Goal: Task Accomplishment & Management: Manage account settings

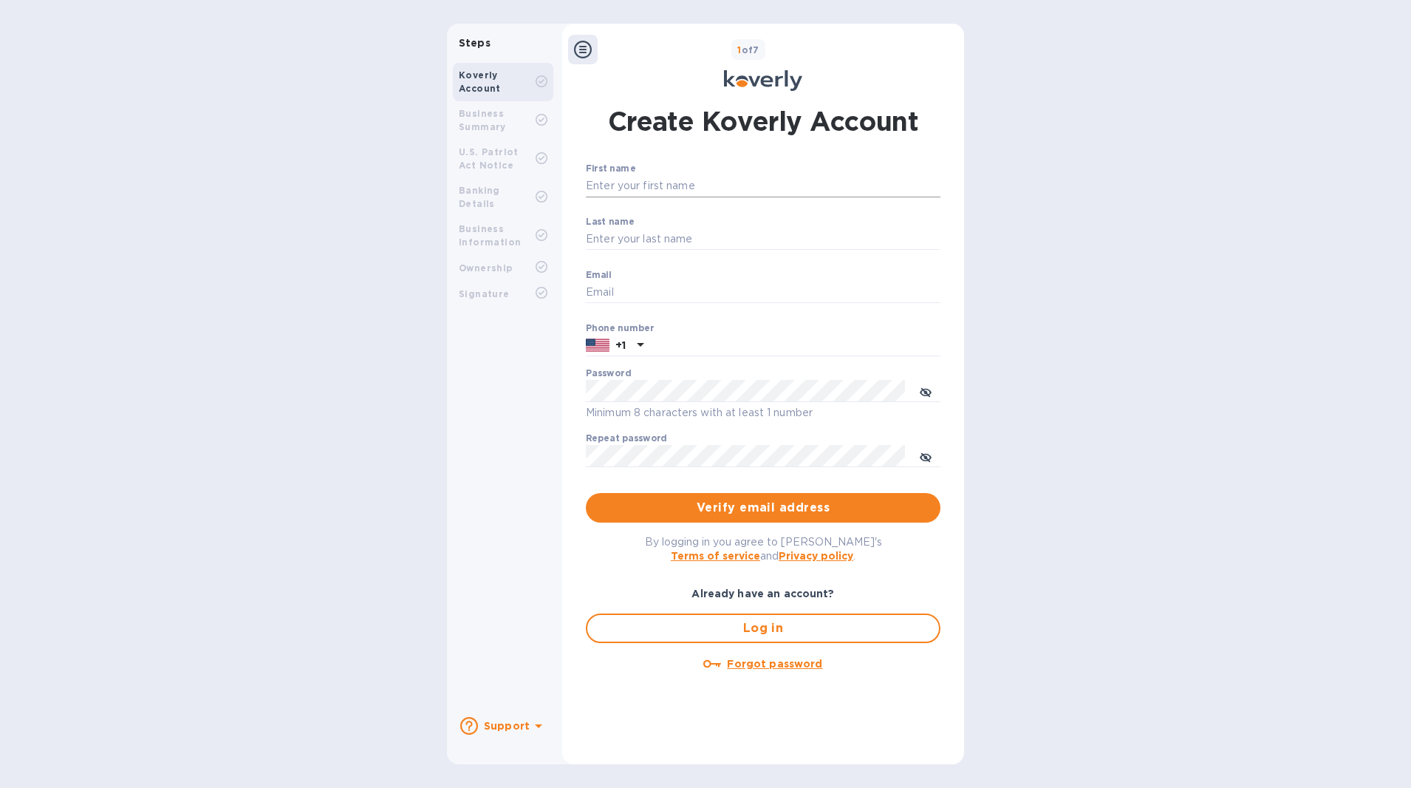
click at [634, 177] on input "First name" at bounding box center [763, 186] width 355 height 22
type input "[PERSON_NAME]"
click at [645, 293] on input "Email" at bounding box center [763, 293] width 355 height 22
type input "[EMAIL_ADDRESS][DOMAIN_NAME]"
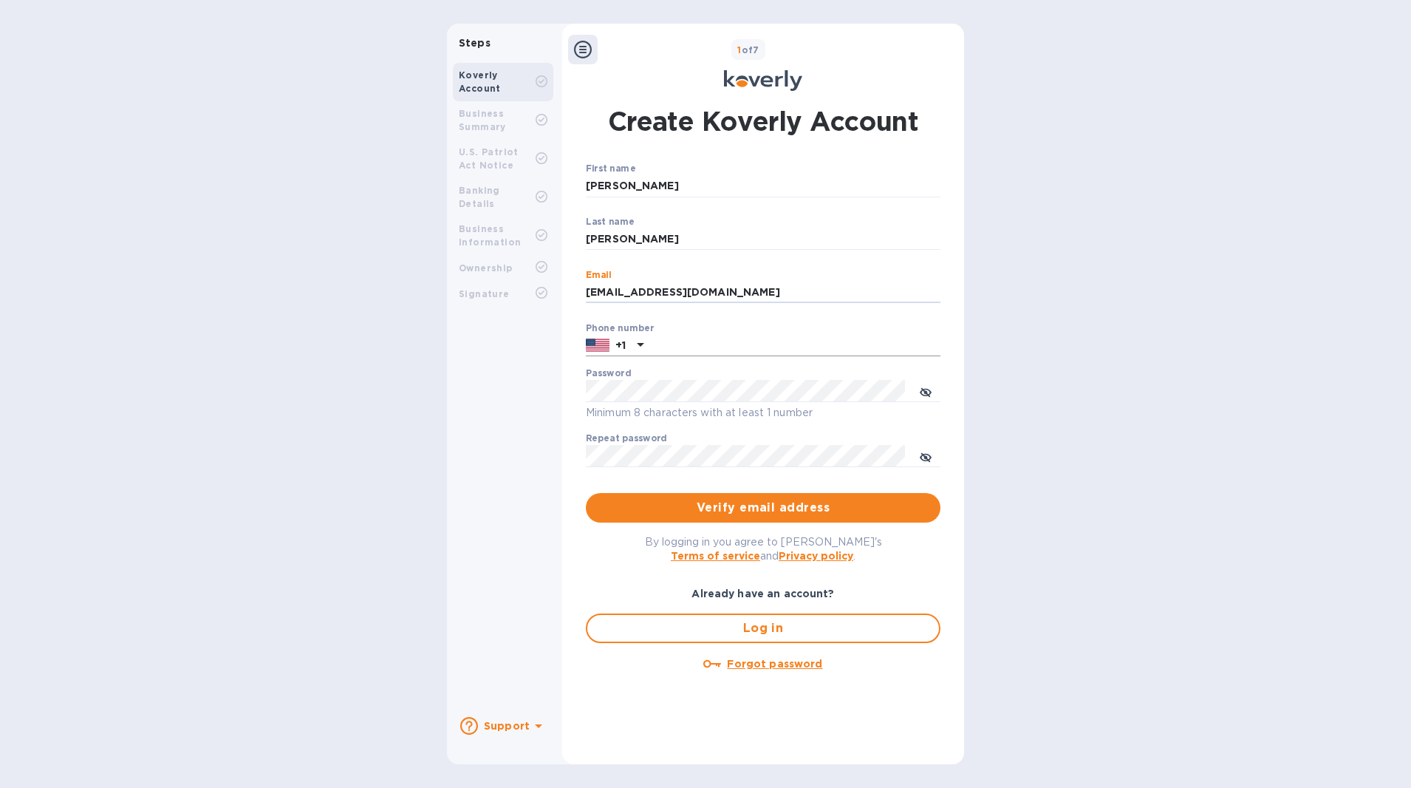
click at [665, 341] on input "text" at bounding box center [795, 346] width 291 height 22
type input "9295622132"
click at [926, 456] on icon "toggle password visibility" at bounding box center [926, 457] width 4 height 4
click at [926, 398] on icon "toggle password visibility" at bounding box center [926, 392] width 12 height 12
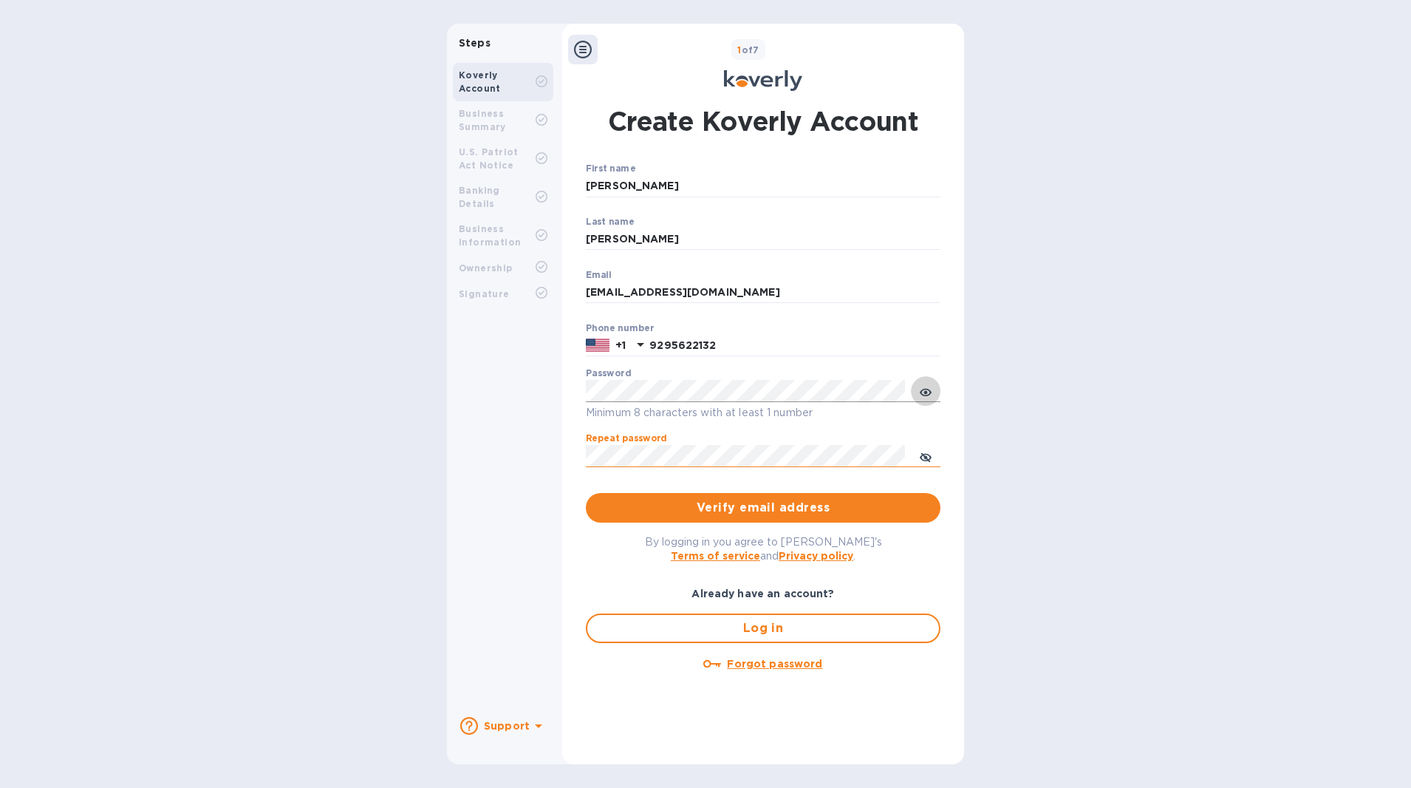
click at [926, 398] on icon "toggle password visibility" at bounding box center [926, 392] width 12 height 12
click at [777, 512] on span "Verify email address" at bounding box center [763, 508] width 331 height 18
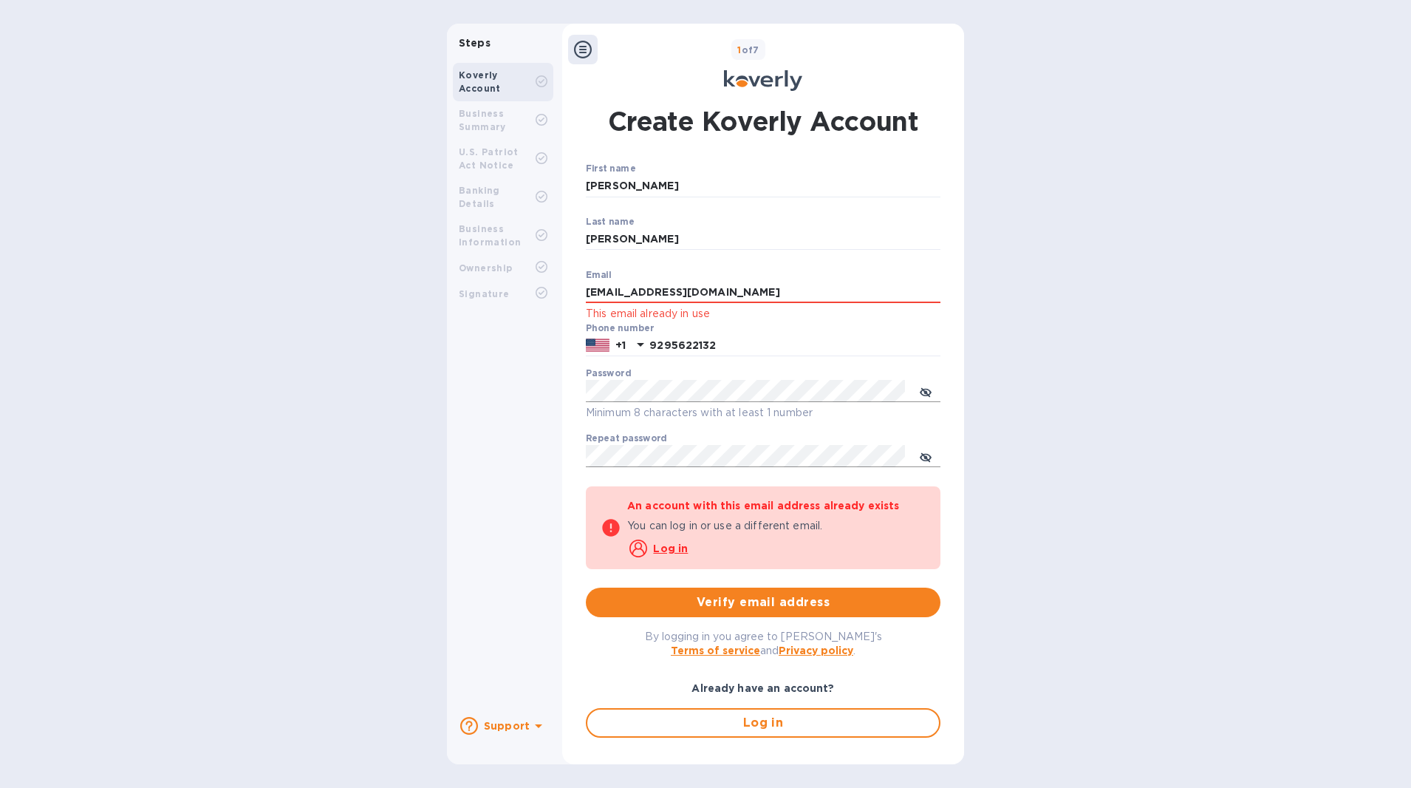
click at [664, 551] on u "Log in" at bounding box center [670, 548] width 35 height 12
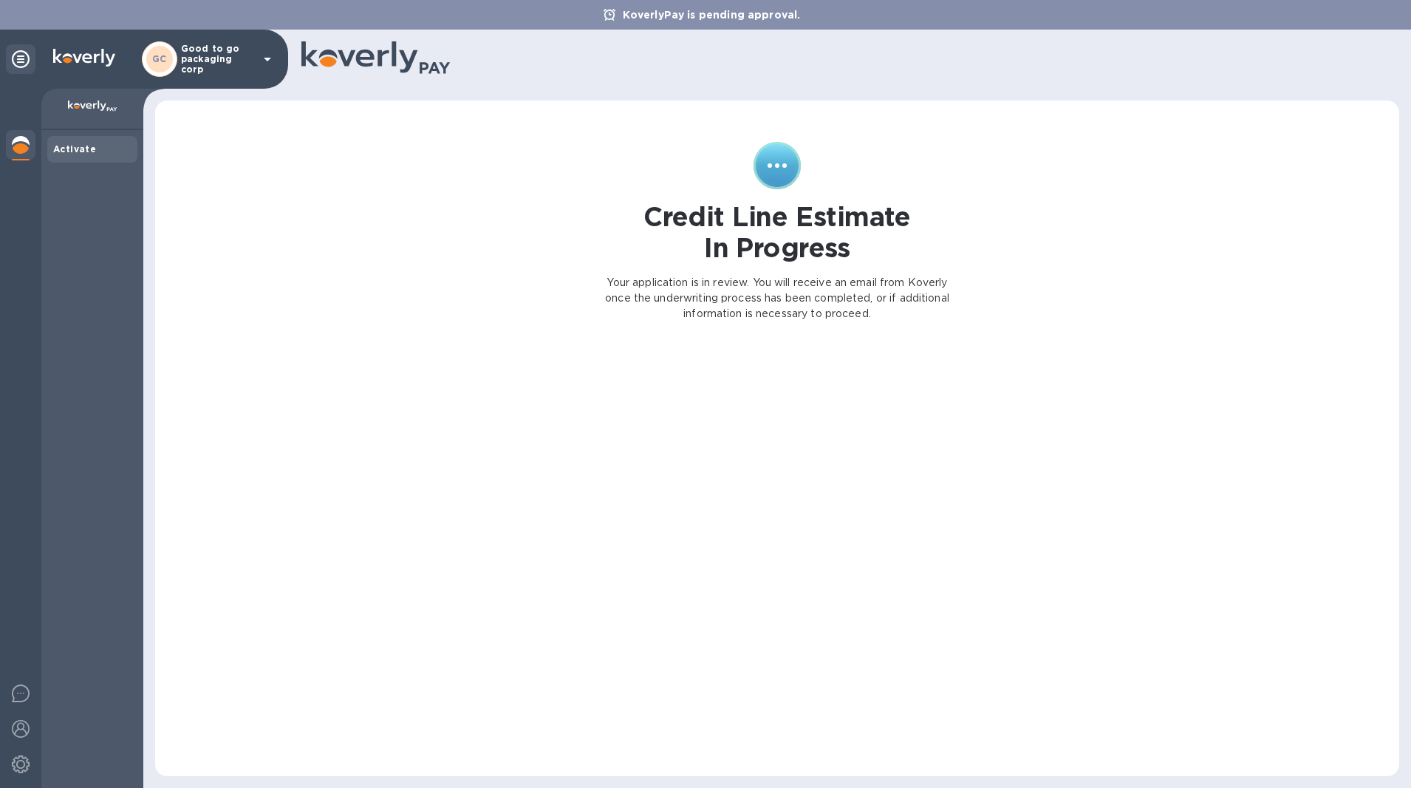
click at [215, 61] on p "Good to go packaging corp" at bounding box center [218, 59] width 74 height 31
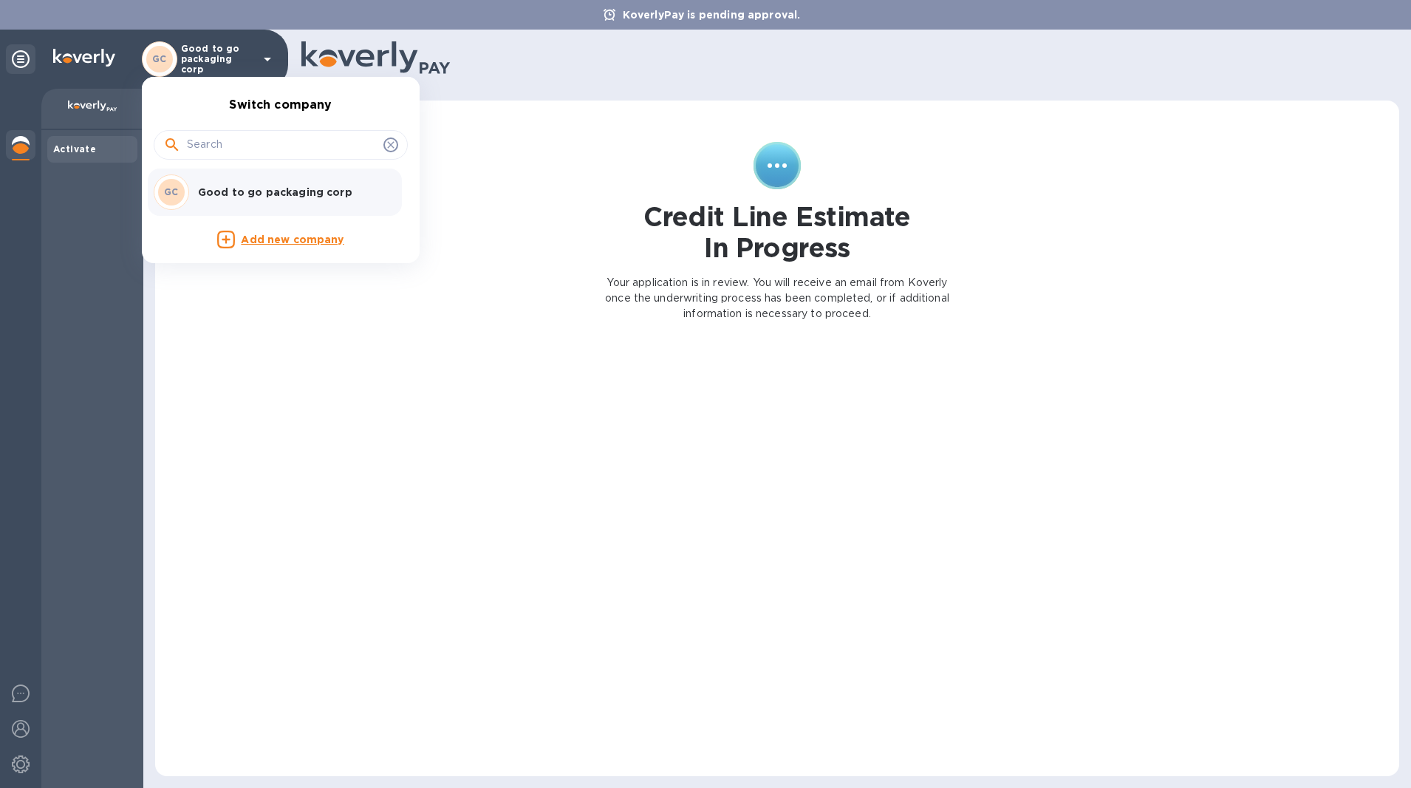
click at [215, 61] on div at bounding box center [705, 394] width 1411 height 788
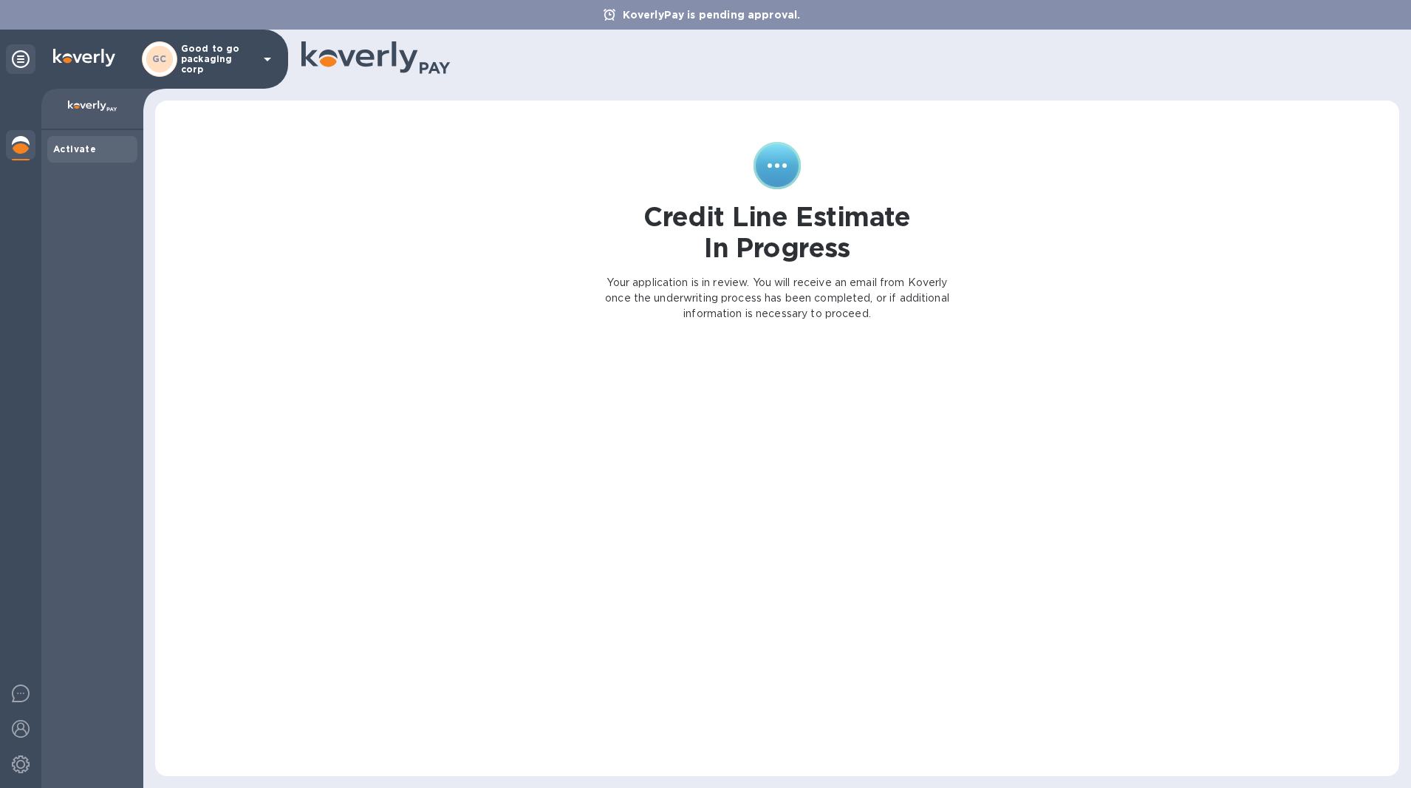
click at [85, 146] on b "Activate" at bounding box center [74, 148] width 43 height 11
click at [18, 58] on icon at bounding box center [21, 59] width 18 height 18
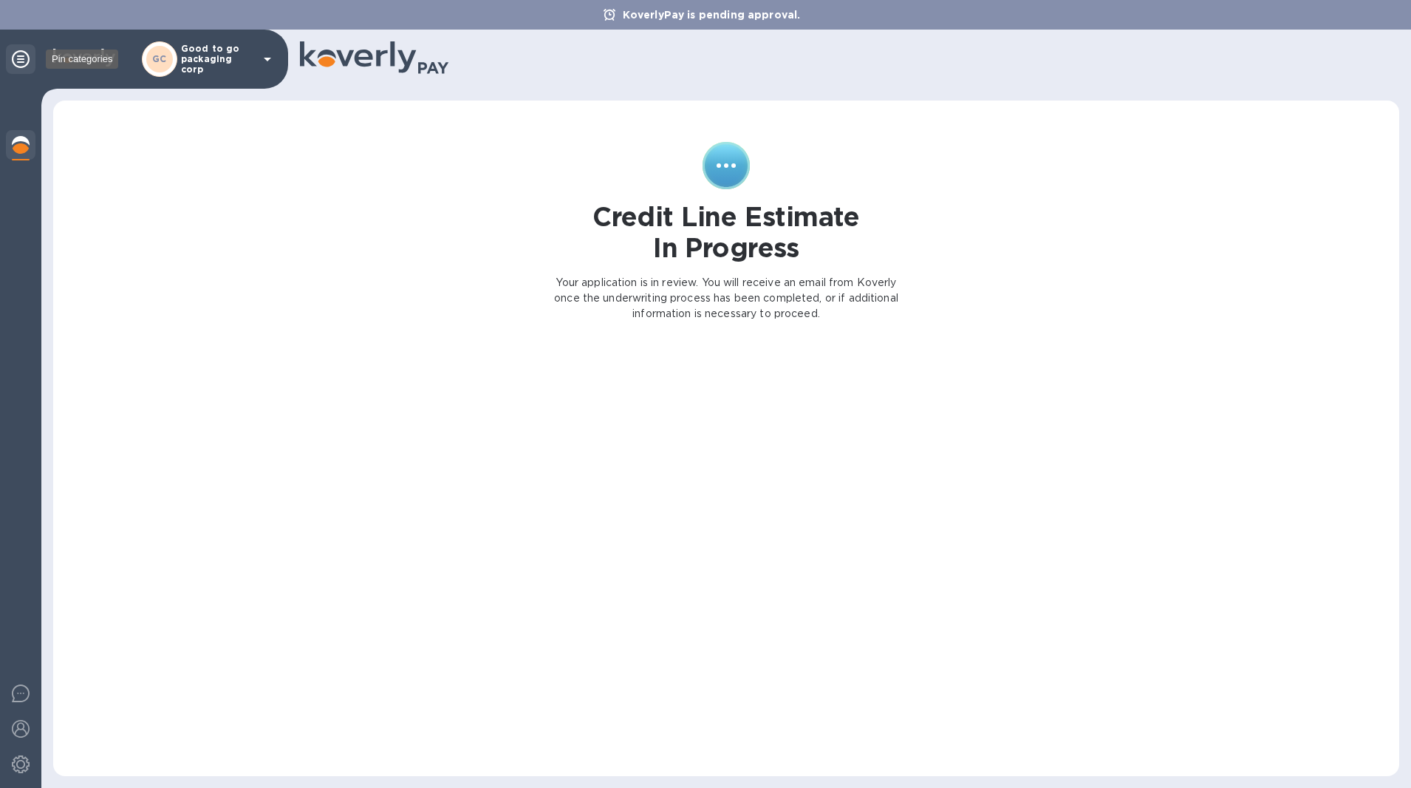
click at [18, 58] on icon at bounding box center [21, 59] width 18 height 18
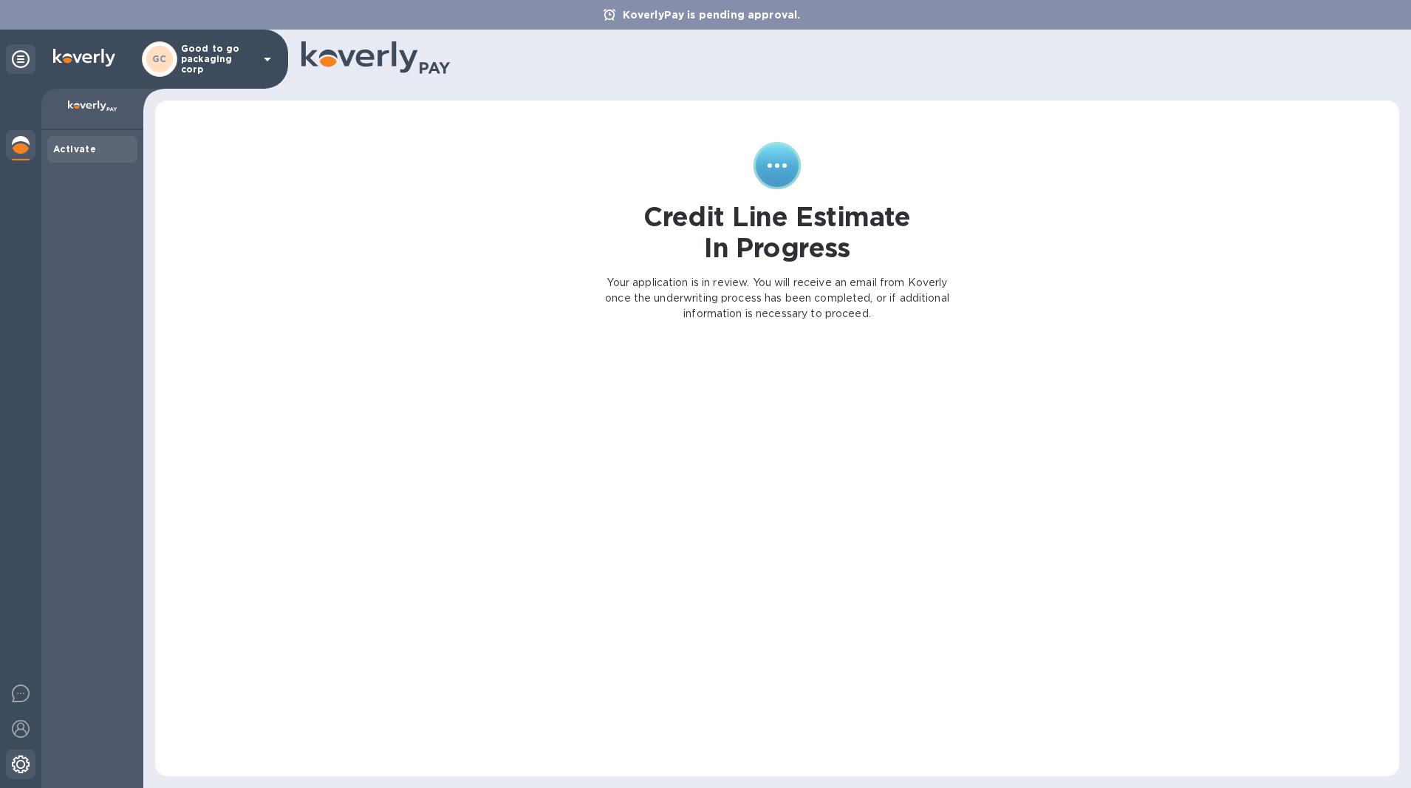
click at [25, 765] on img at bounding box center [21, 764] width 18 height 18
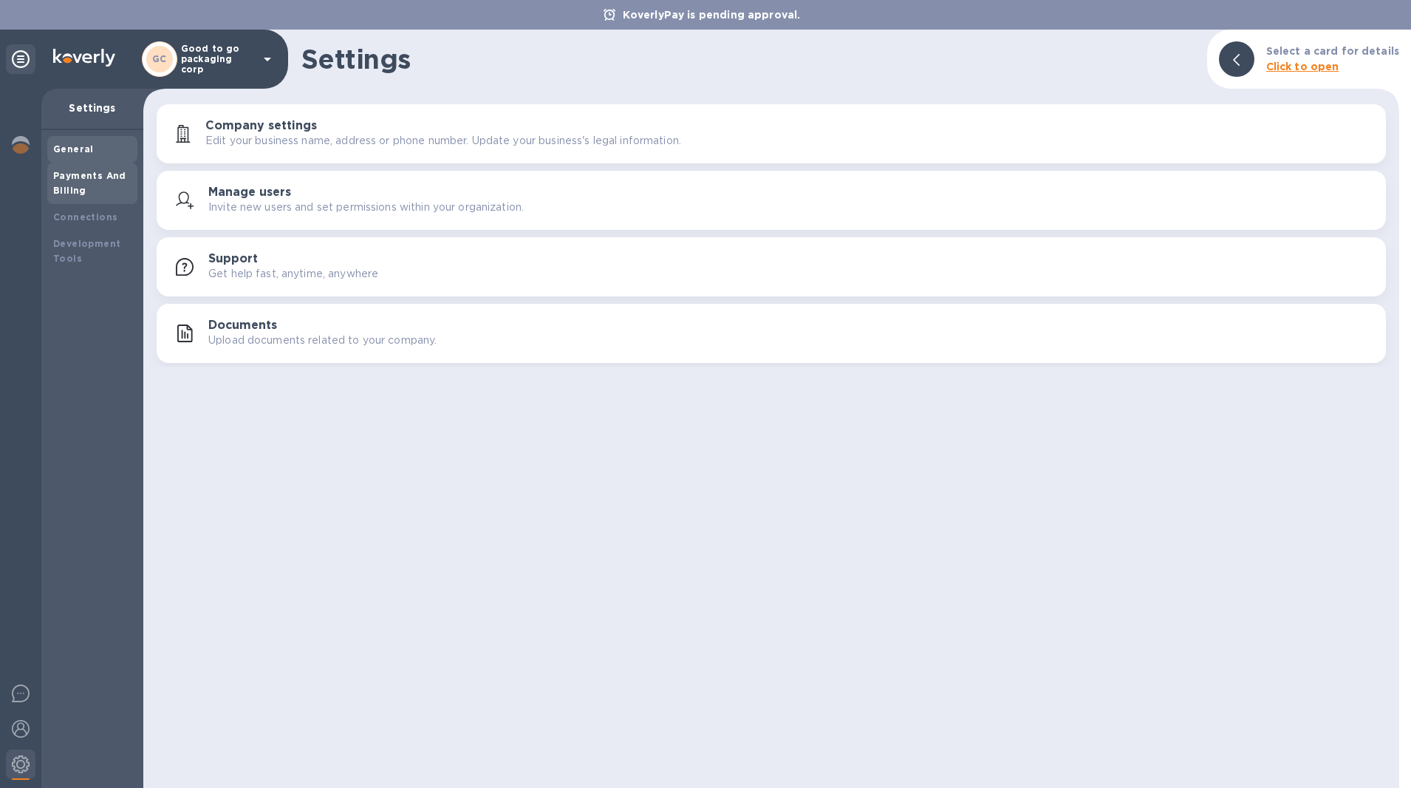
click at [94, 176] on b "Payments And Billing" at bounding box center [89, 183] width 73 height 26
